Goal: Register for event/course

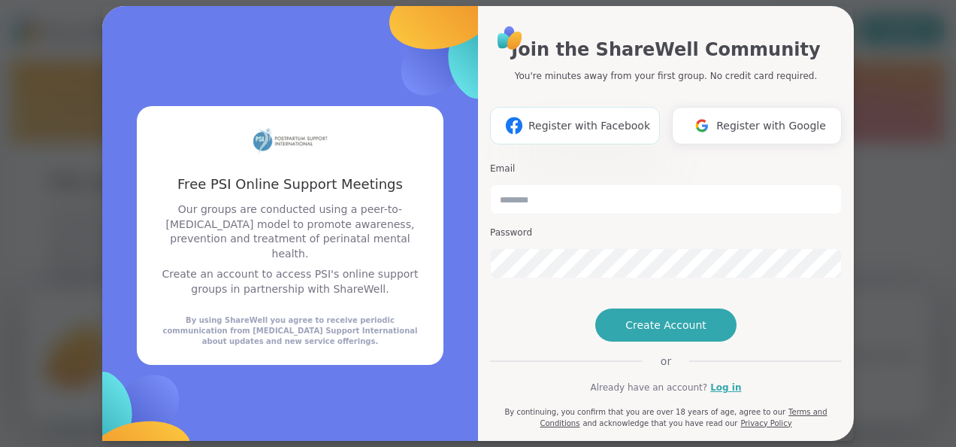
click at [519, 128] on img at bounding box center [514, 125] width 29 height 28
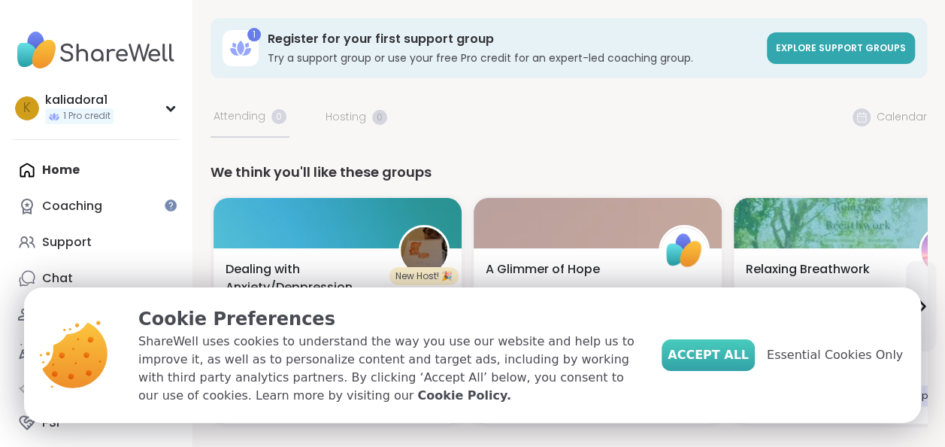
click at [727, 347] on span "Accept All" at bounding box center [708, 355] width 81 height 18
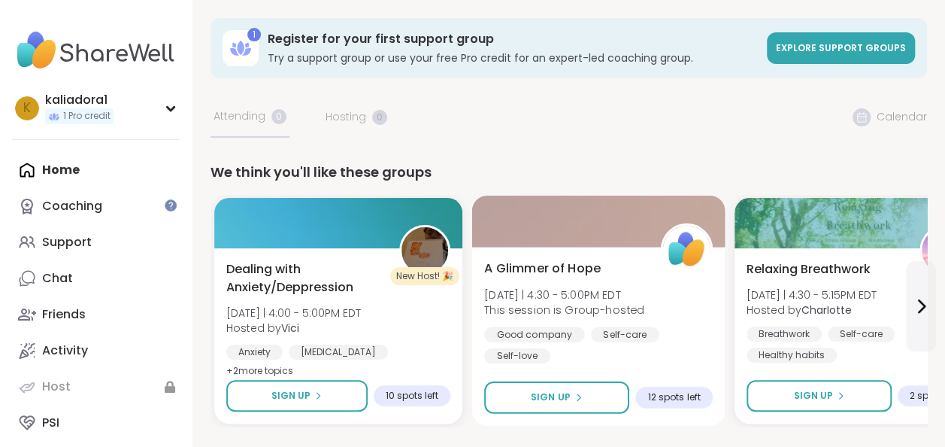
click at [556, 262] on span "A Glimmer of Hope" at bounding box center [542, 268] width 117 height 18
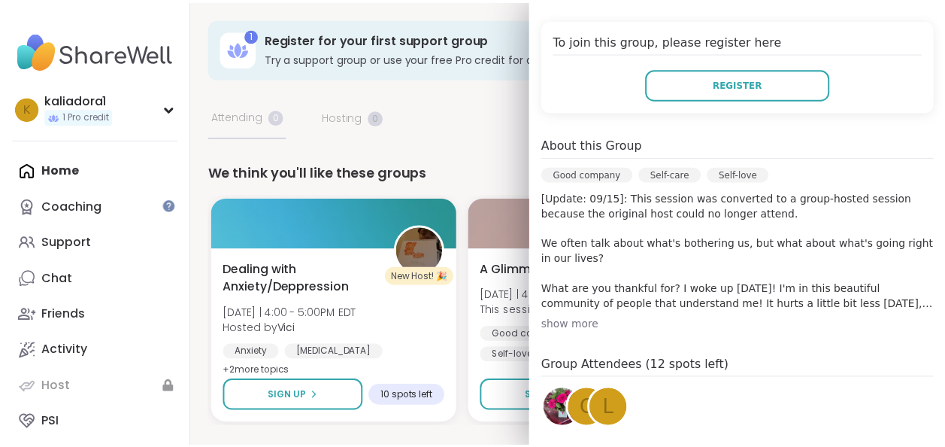
scroll to position [299, 0]
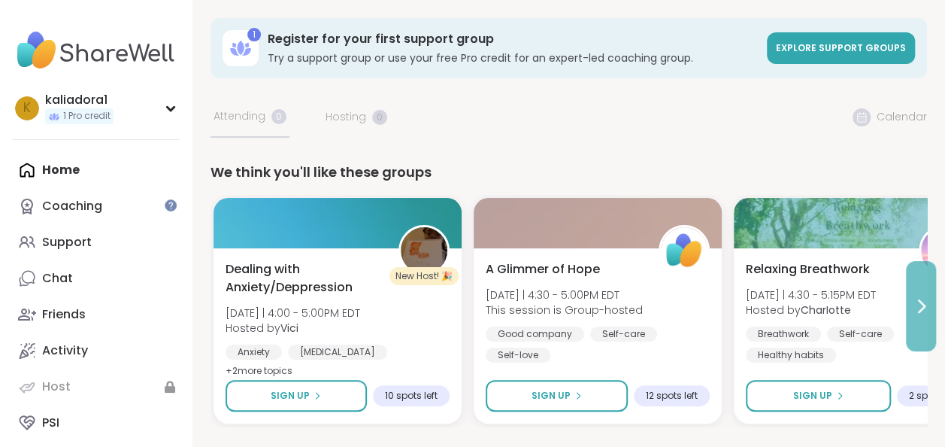
click at [922, 311] on icon at bounding box center [921, 306] width 18 height 18
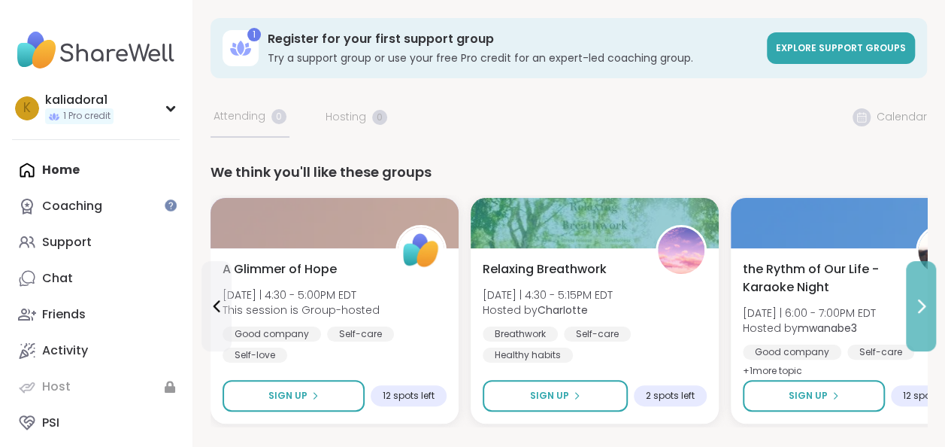
click at [913, 316] on button at bounding box center [921, 306] width 30 height 90
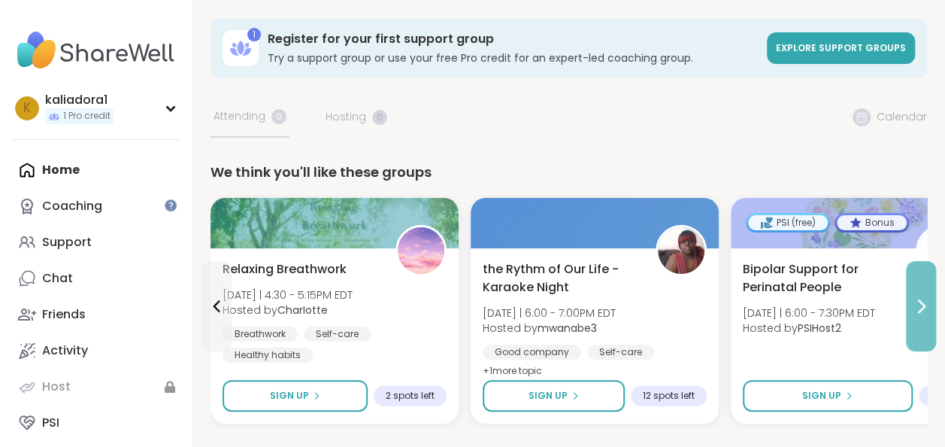
click at [913, 316] on button at bounding box center [921, 306] width 30 height 90
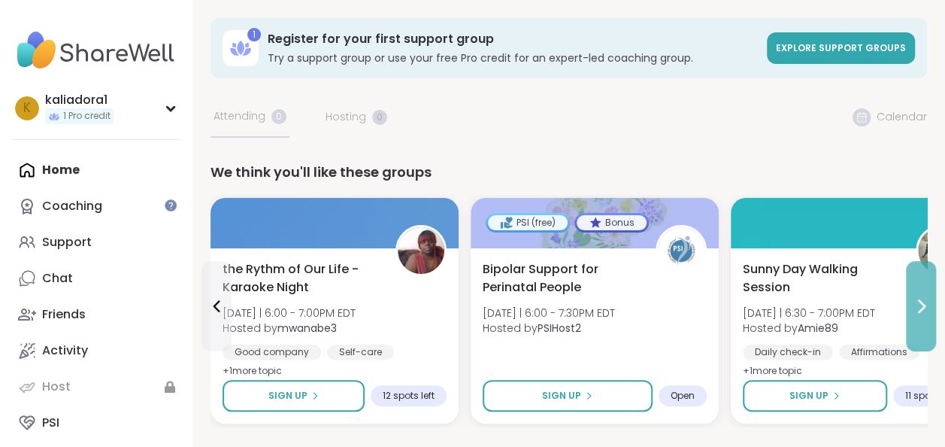
click at [910, 316] on button at bounding box center [921, 306] width 30 height 90
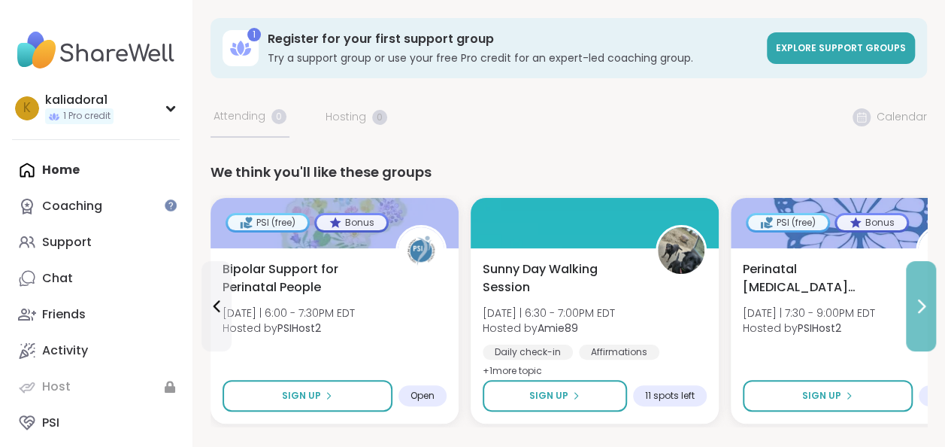
click at [922, 286] on button at bounding box center [921, 306] width 30 height 90
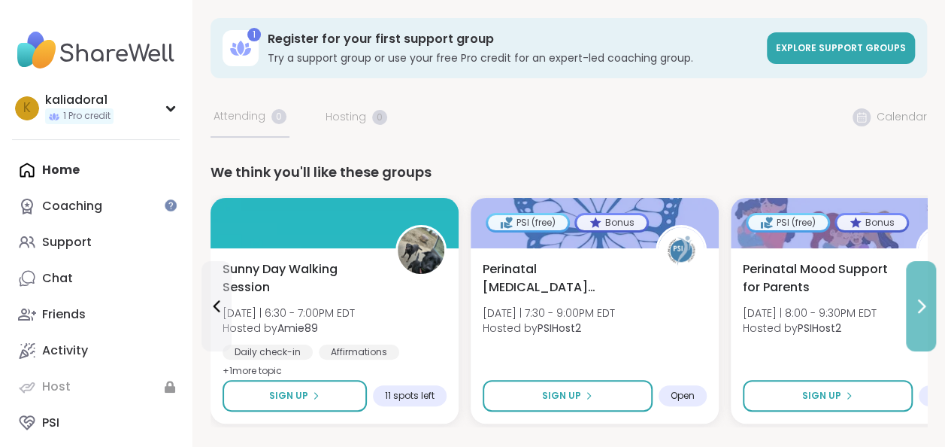
click at [922, 289] on button at bounding box center [921, 306] width 30 height 90
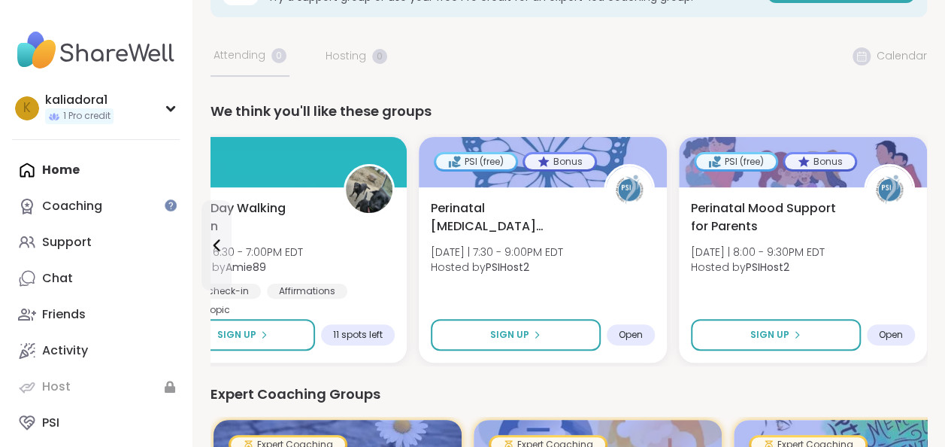
scroll to position [0, 0]
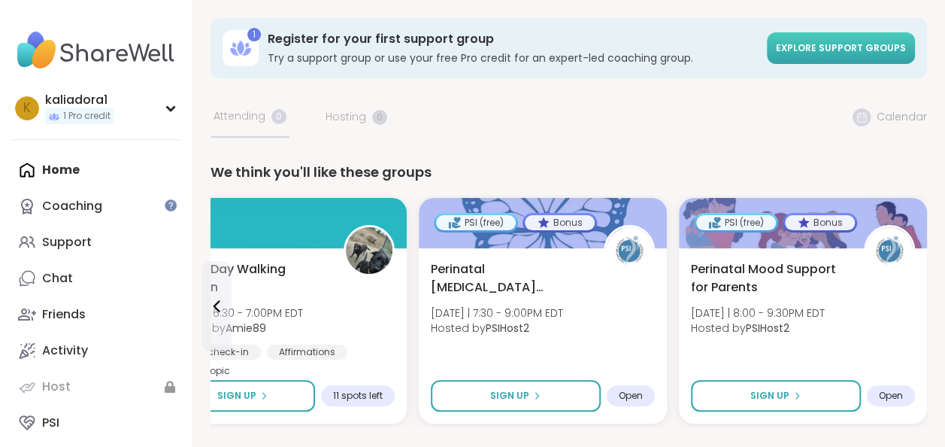
click at [788, 48] on span "Explore support groups" at bounding box center [841, 47] width 130 height 13
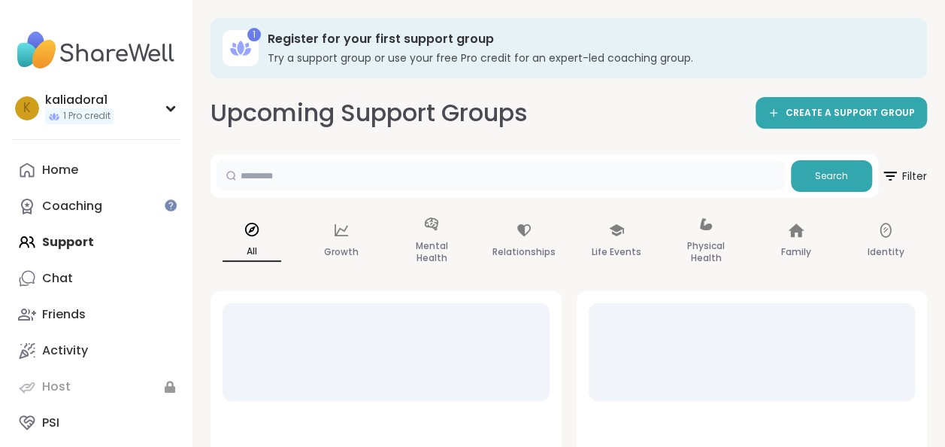
click at [468, 161] on input "text" at bounding box center [501, 175] width 568 height 30
type input "**********"
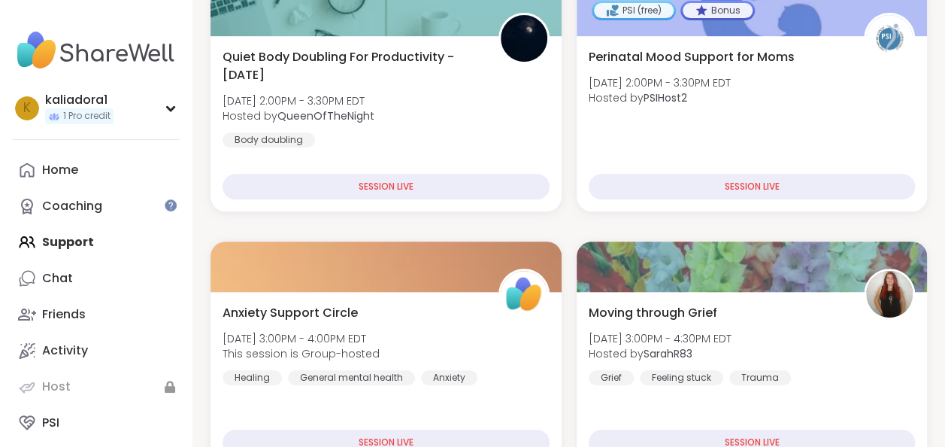
scroll to position [389, 0]
